Goal: Use online tool/utility

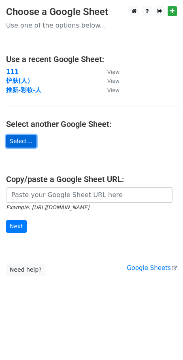
click at [26, 147] on link "Select..." at bounding box center [21, 141] width 30 height 13
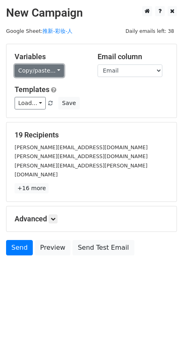
click at [56, 70] on link "Copy/paste..." at bounding box center [39, 70] width 49 height 13
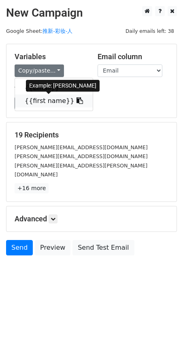
click at [54, 101] on link "{{first name}}" at bounding box center [54, 100] width 78 height 13
